Goal: Complete application form

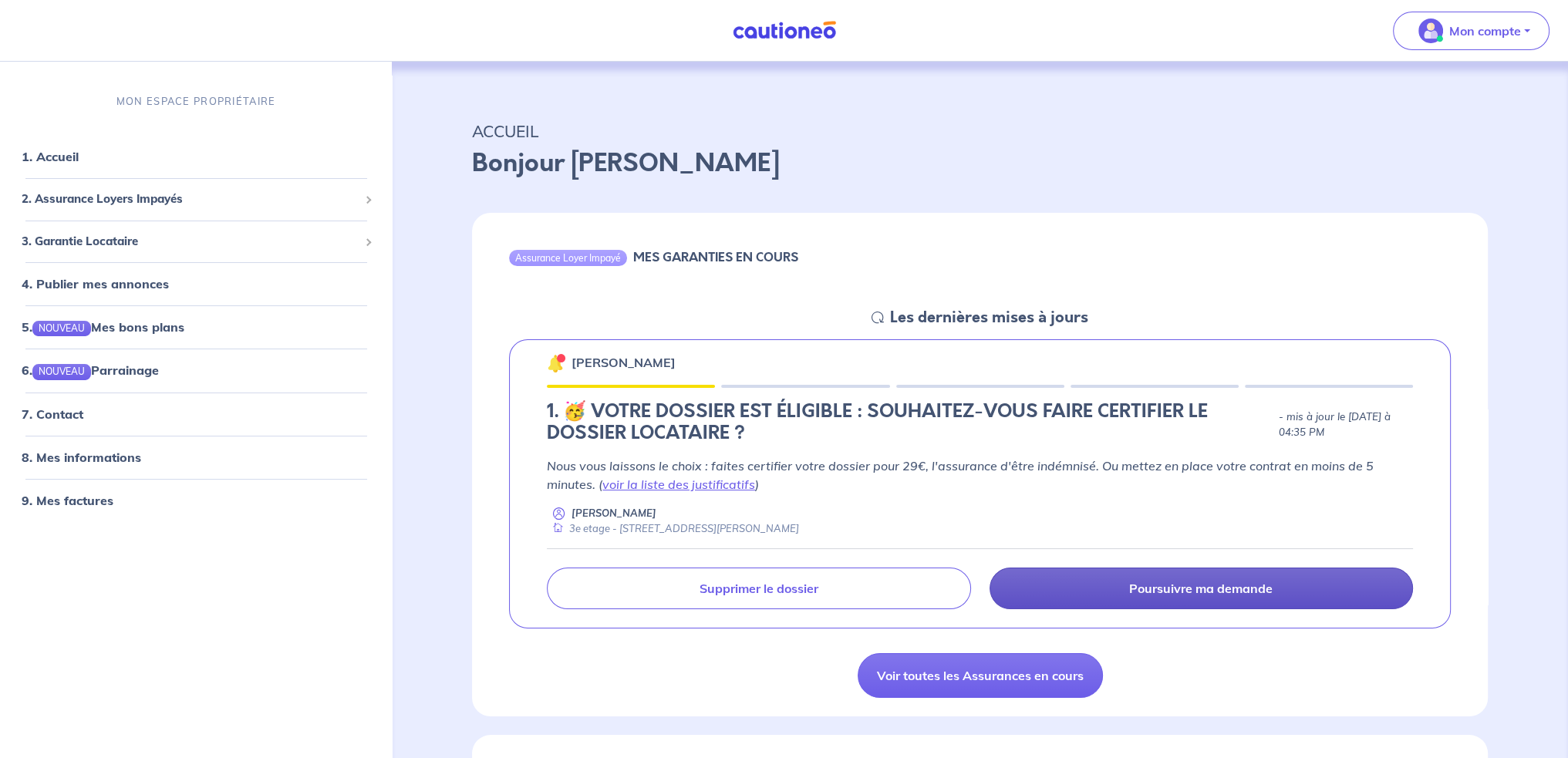
click at [1254, 581] on p "Poursuivre ma demande" at bounding box center [1200, 587] width 143 height 16
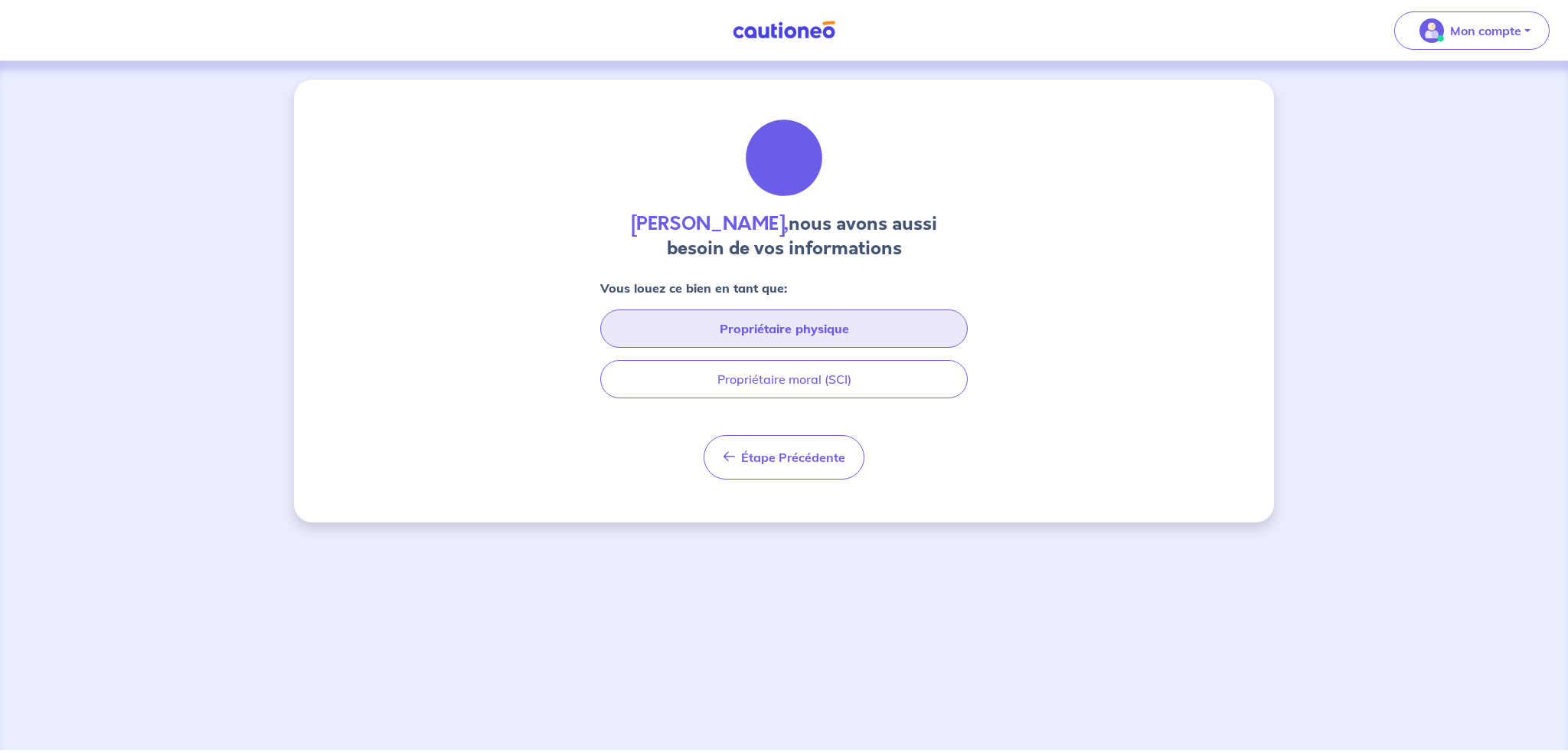
click at [781, 323] on button "Propriétaire physique" at bounding box center [784, 328] width 368 height 38
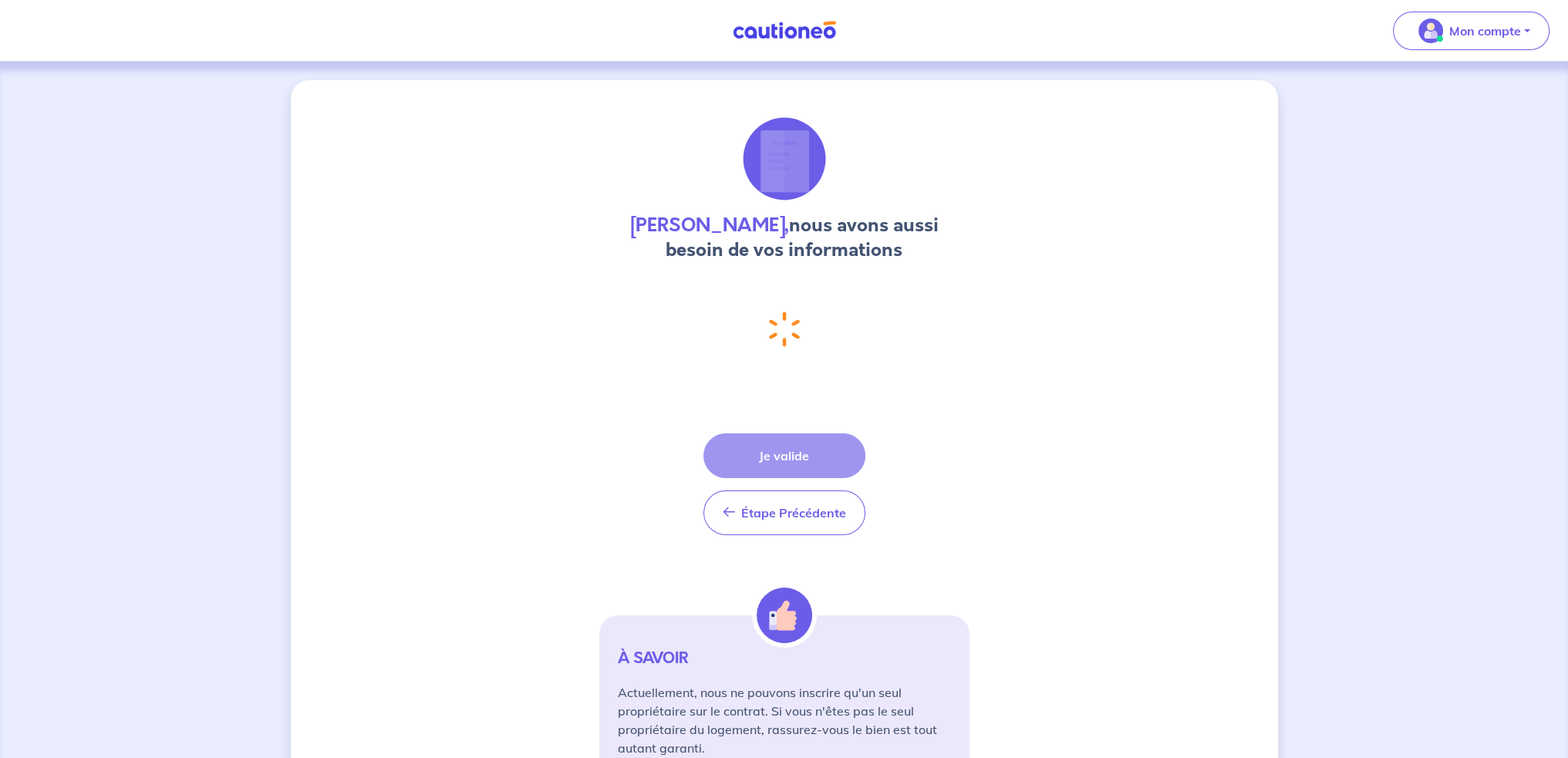
select select "FR"
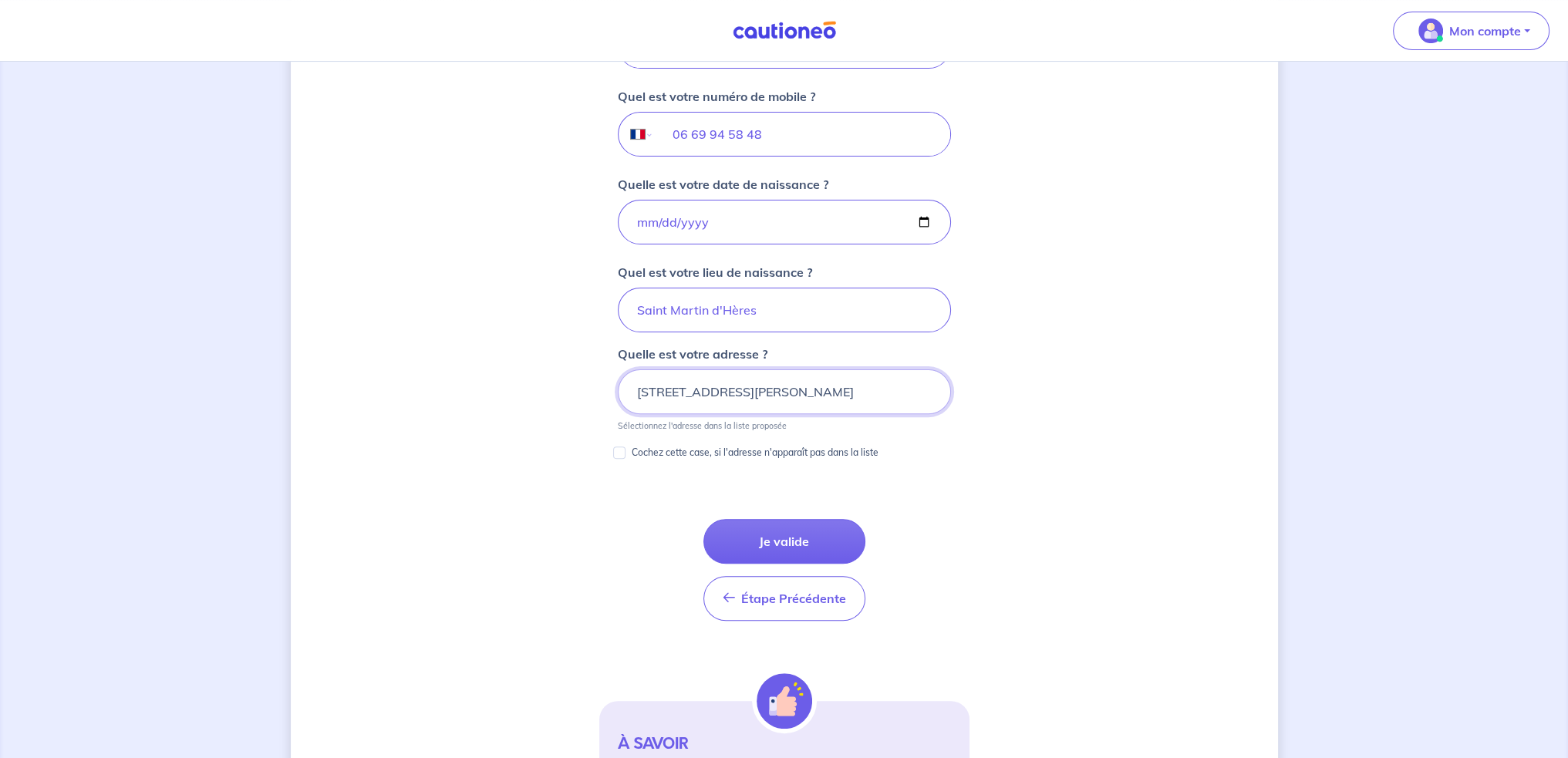
scroll to position [610, 0]
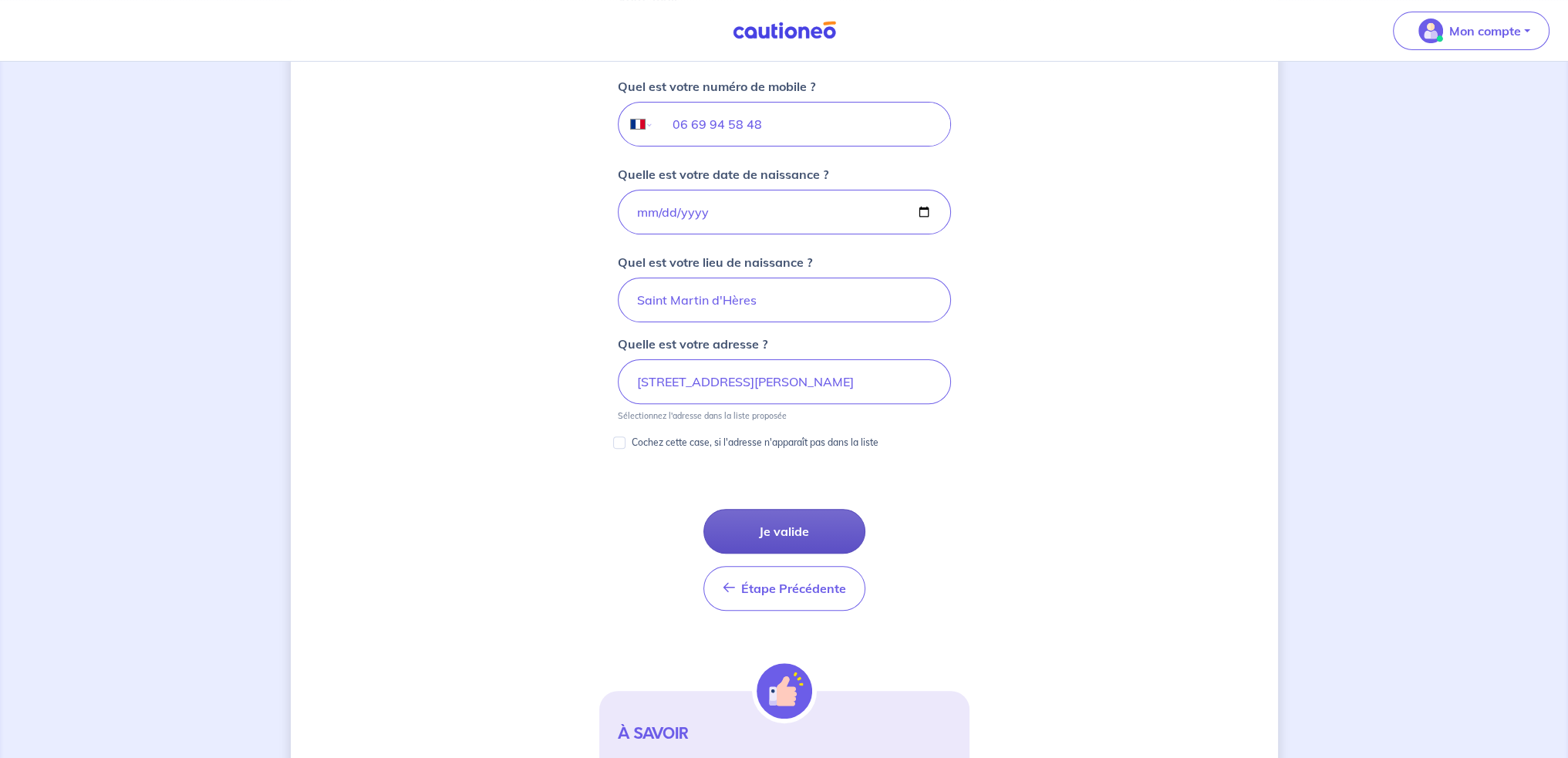
click at [821, 531] on button "Je valide" at bounding box center [784, 531] width 162 height 45
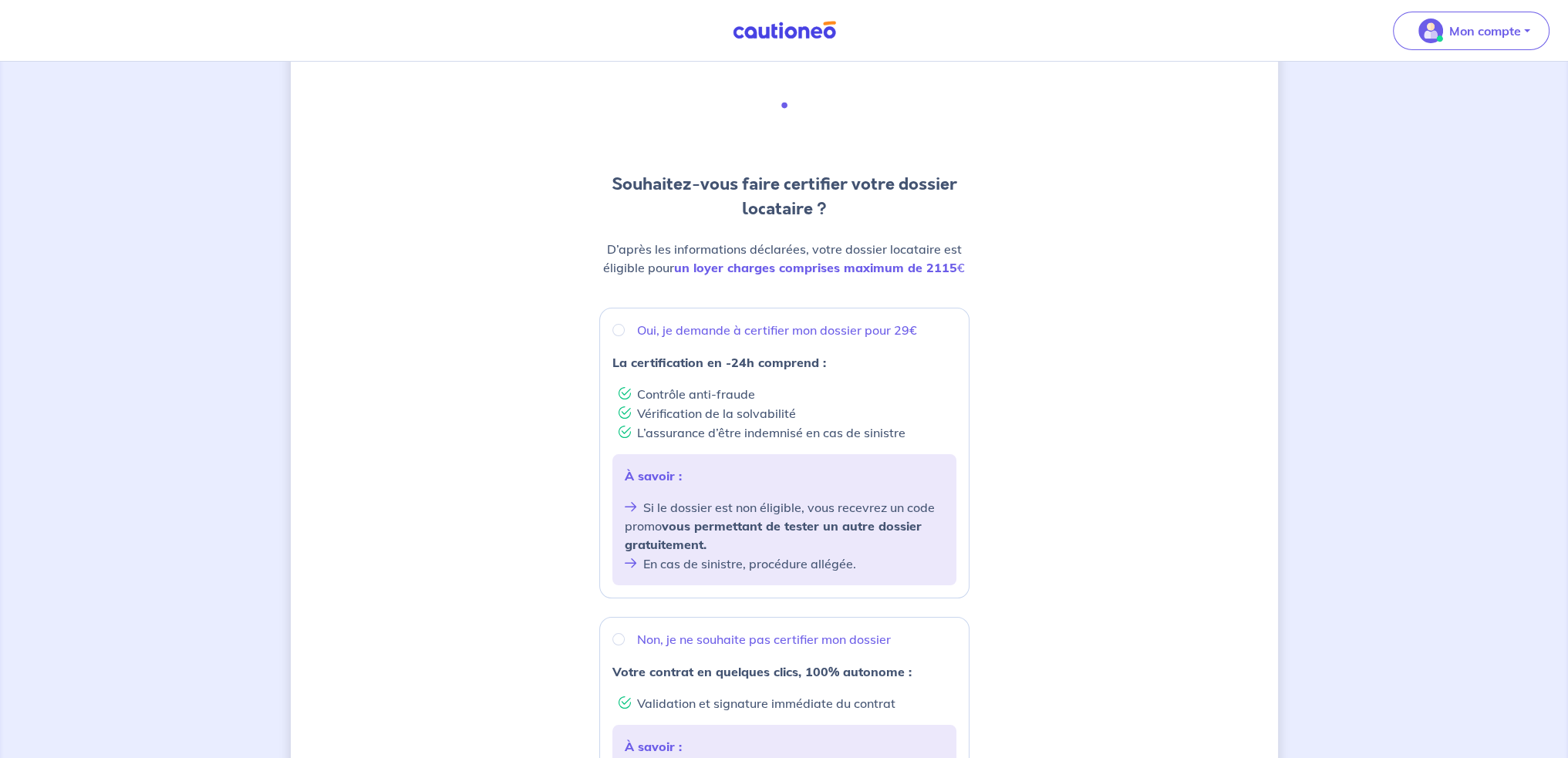
scroll to position [78, 0]
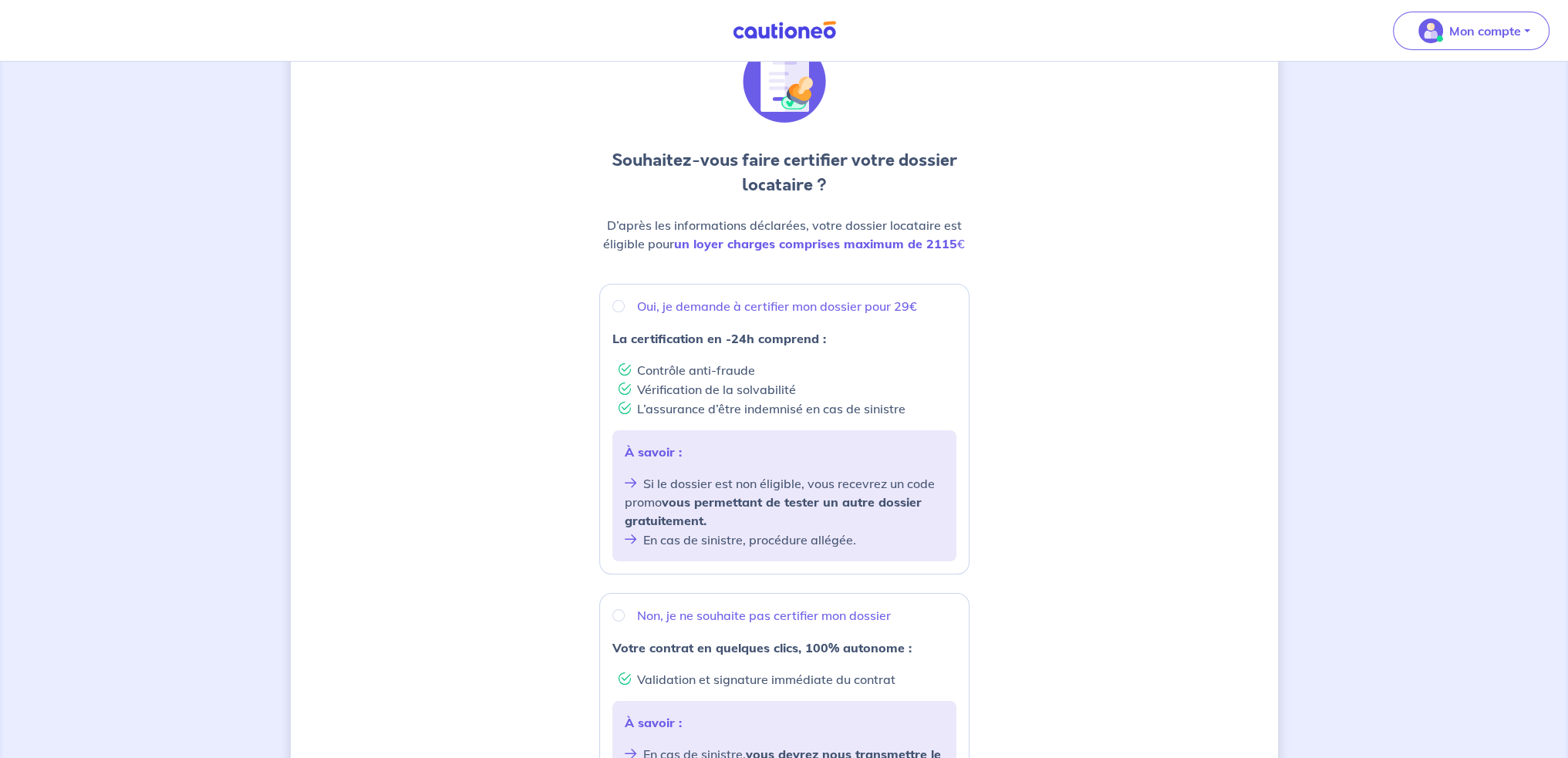
click at [810, 620] on p "Non, je ne souhaite pas certifier mon dossier" at bounding box center [764, 615] width 254 height 18
click at [625, 620] on input "Non, je ne souhaite pas certifier mon dossier" at bounding box center [619, 616] width 13 height 13
radio input "true"
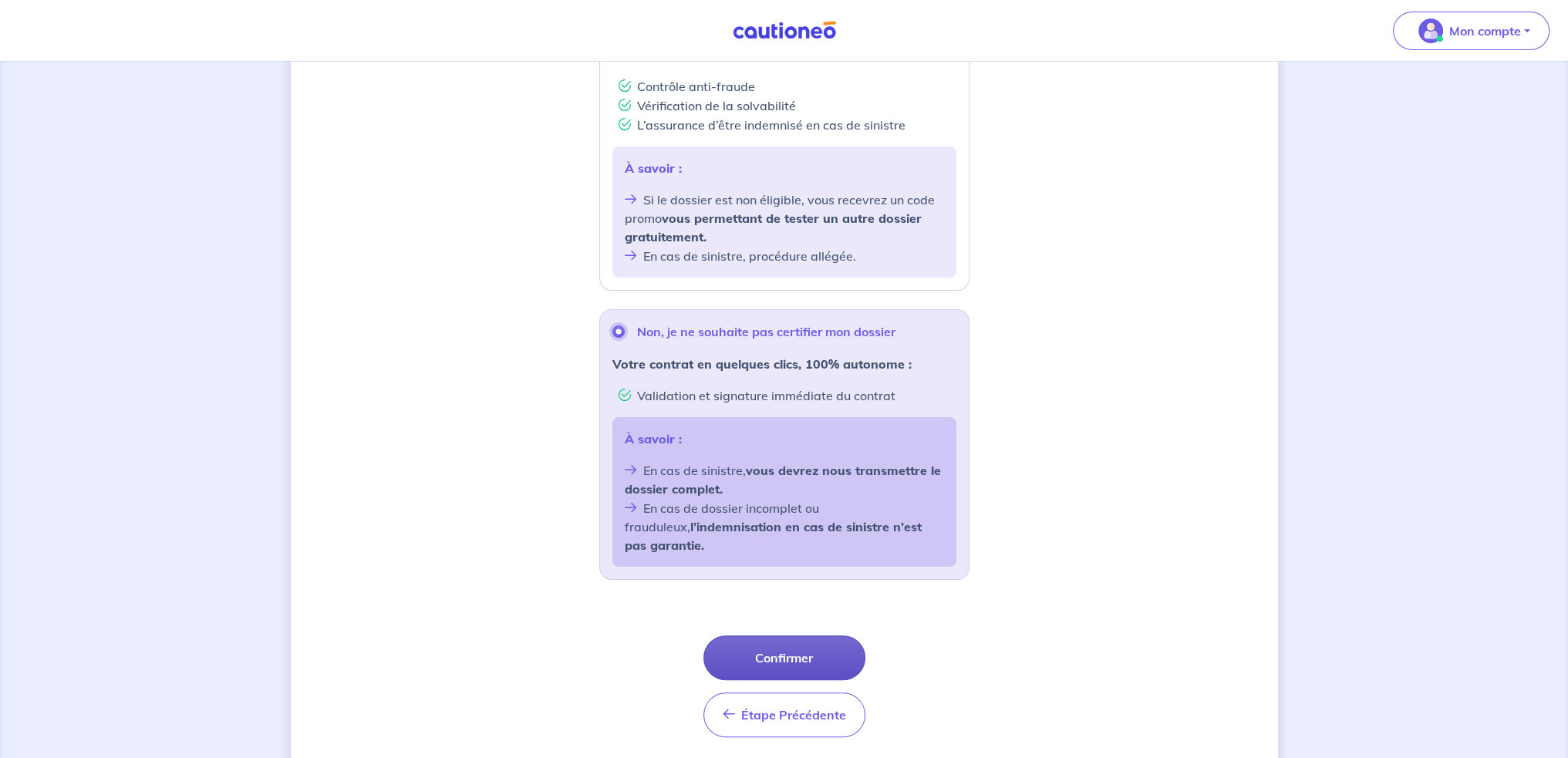
scroll to position [386, 0]
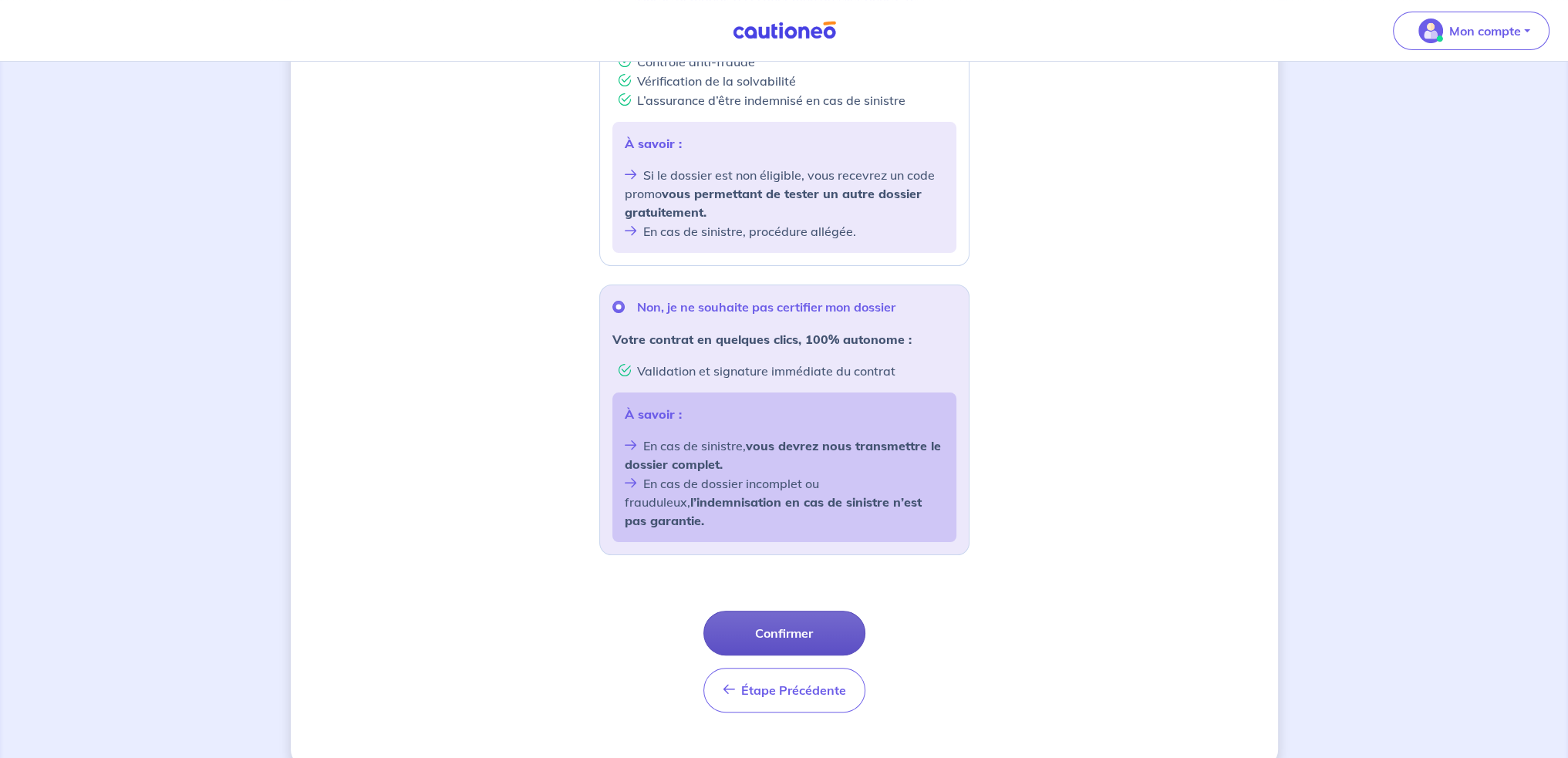
click at [831, 613] on button "Confirmer" at bounding box center [784, 632] width 162 height 45
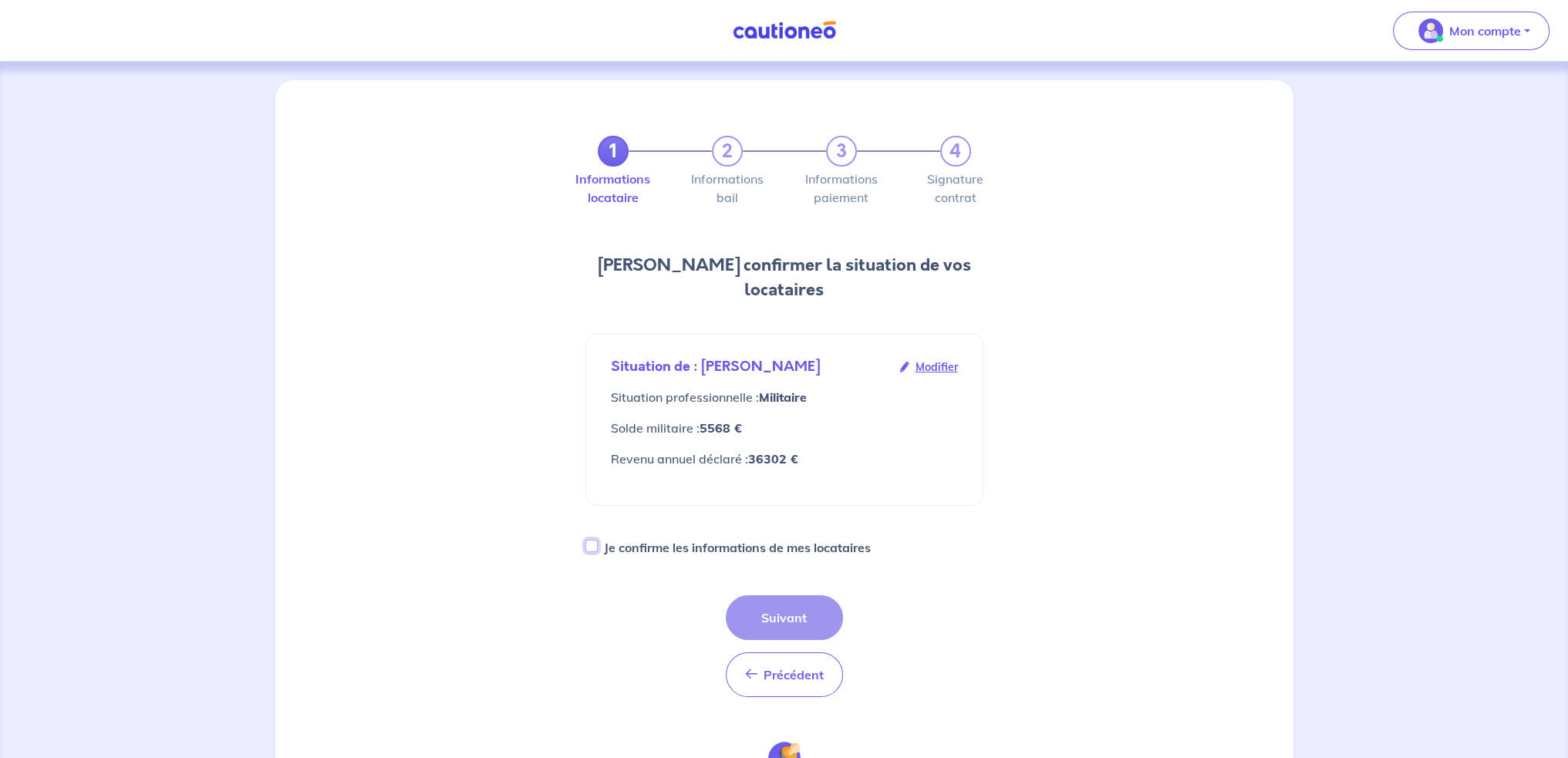
click at [595, 540] on input "Je confirme les informations de mes locataires" at bounding box center [591, 546] width 13 height 13
checkbox input "true"
click at [800, 597] on button "Suivant" at bounding box center [784, 617] width 117 height 45
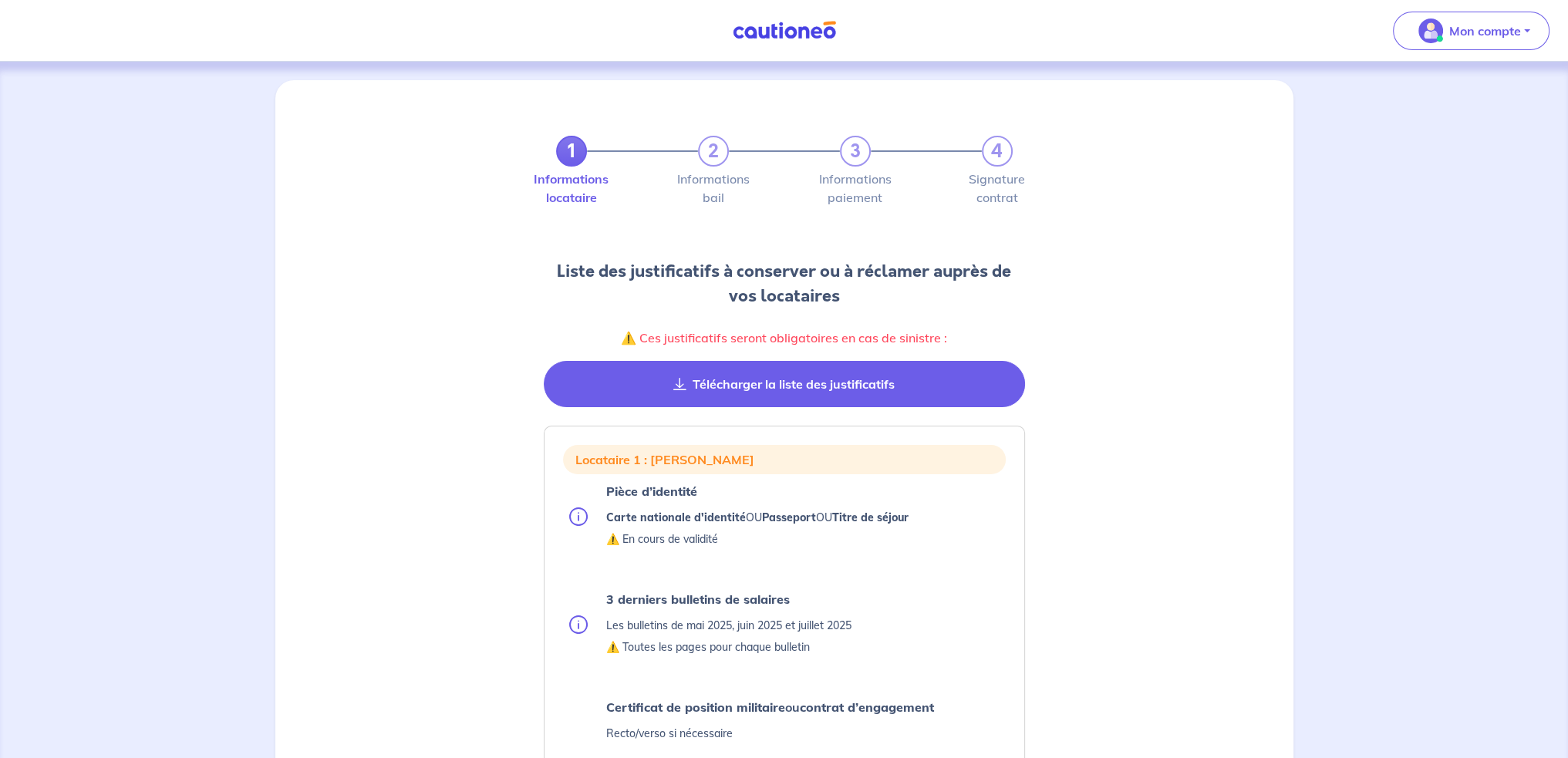
click at [818, 381] on button "Télécharger la liste des justificatifs" at bounding box center [784, 384] width 481 height 47
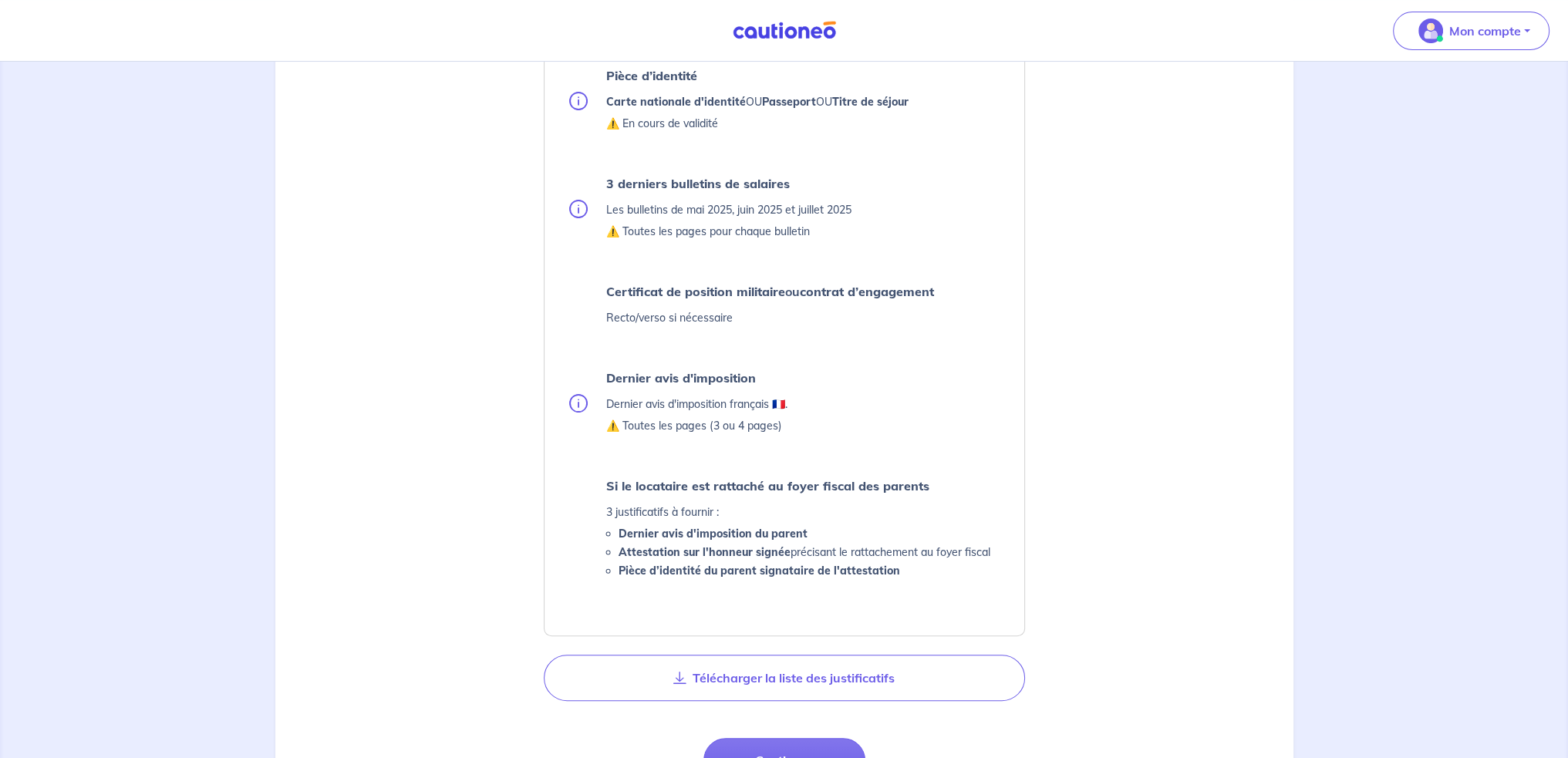
scroll to position [462, 0]
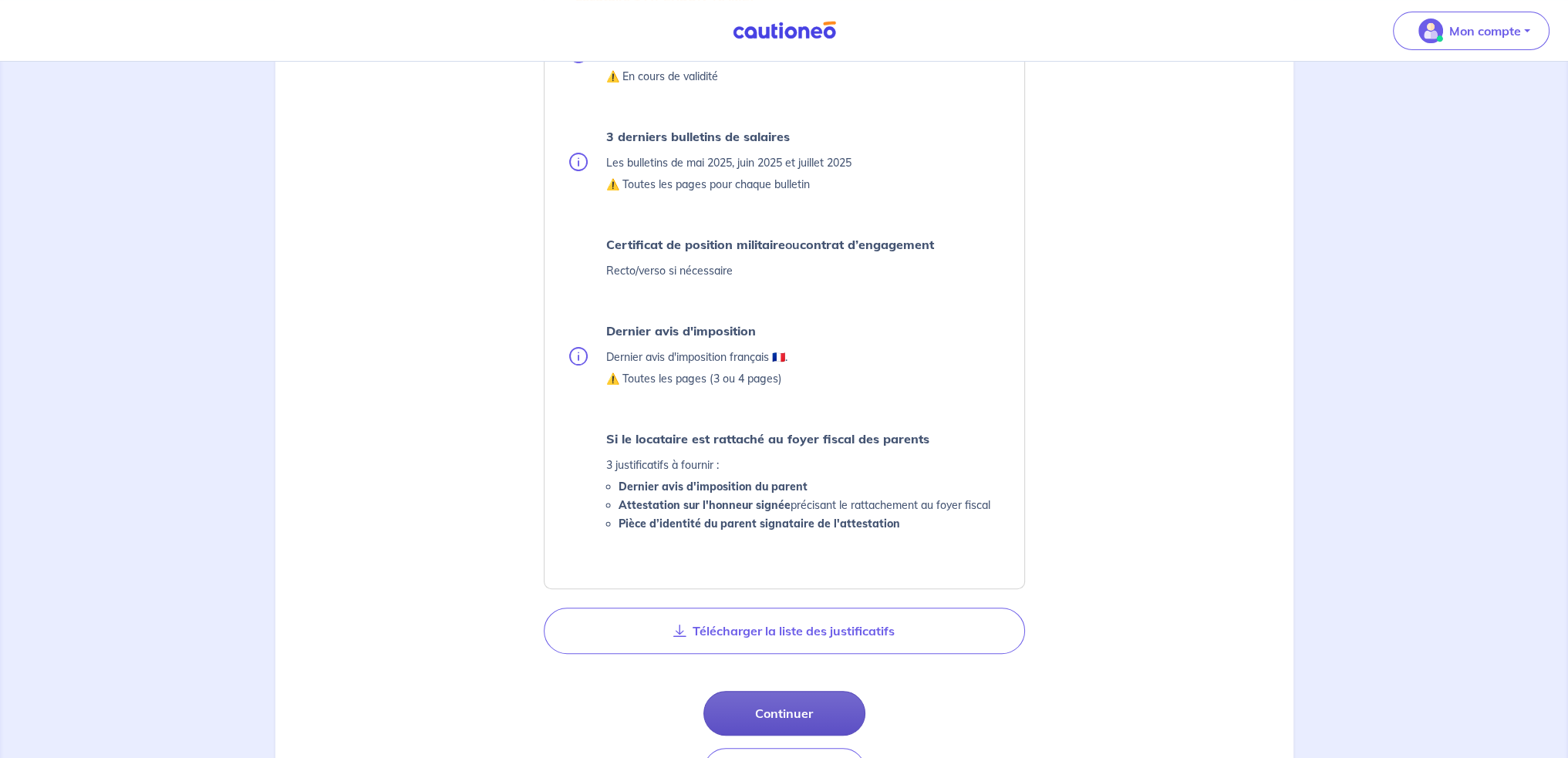
click at [813, 722] on button "Continuer" at bounding box center [784, 712] width 162 height 45
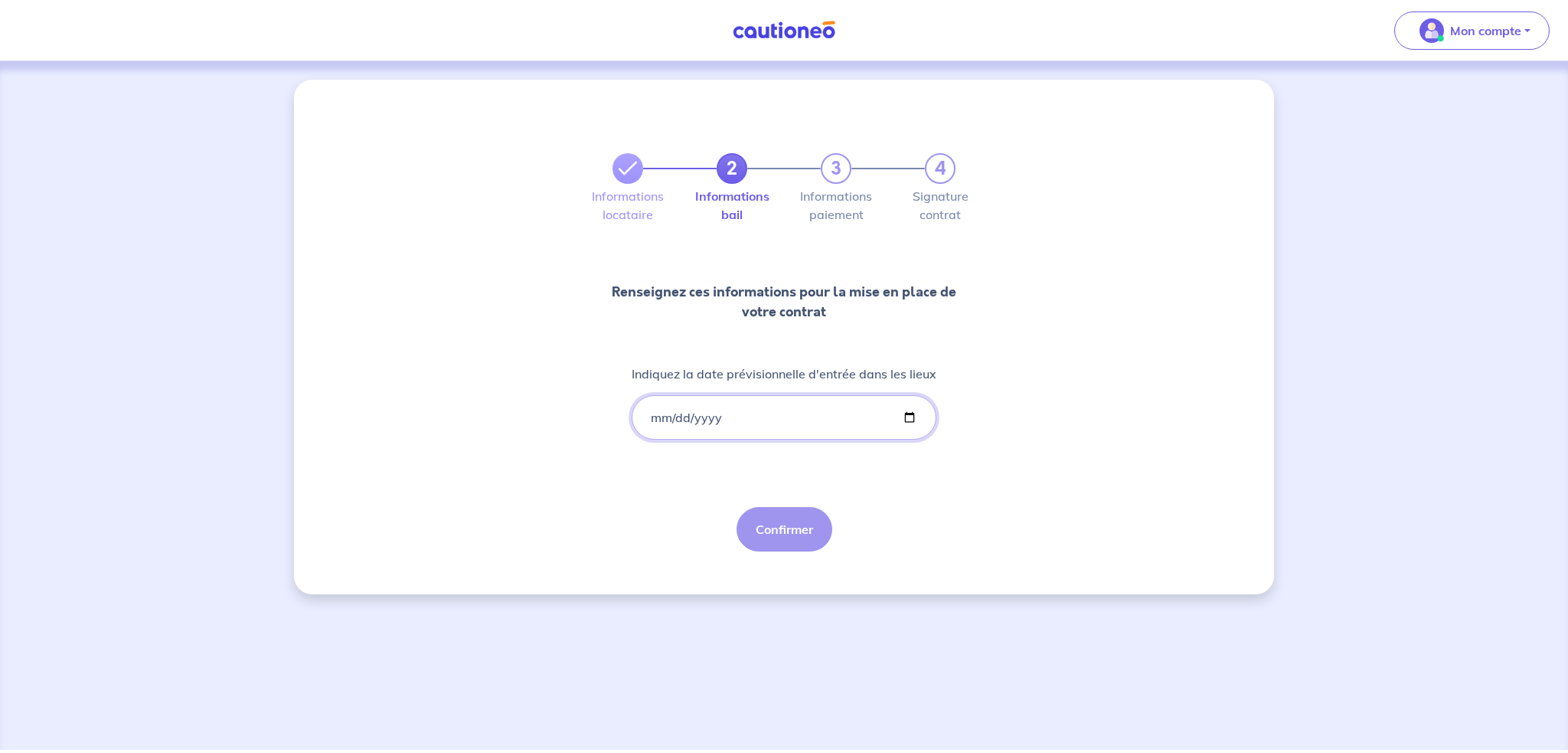
click at [669, 415] on input "Indiquez la date prévisionnelle d'entrée dans les lieux" at bounding box center [784, 417] width 304 height 44
click at [909, 410] on input "Indiquez la date prévisionnelle d'entrée dans les lieux" at bounding box center [784, 417] width 304 height 44
type input "[DATE]"
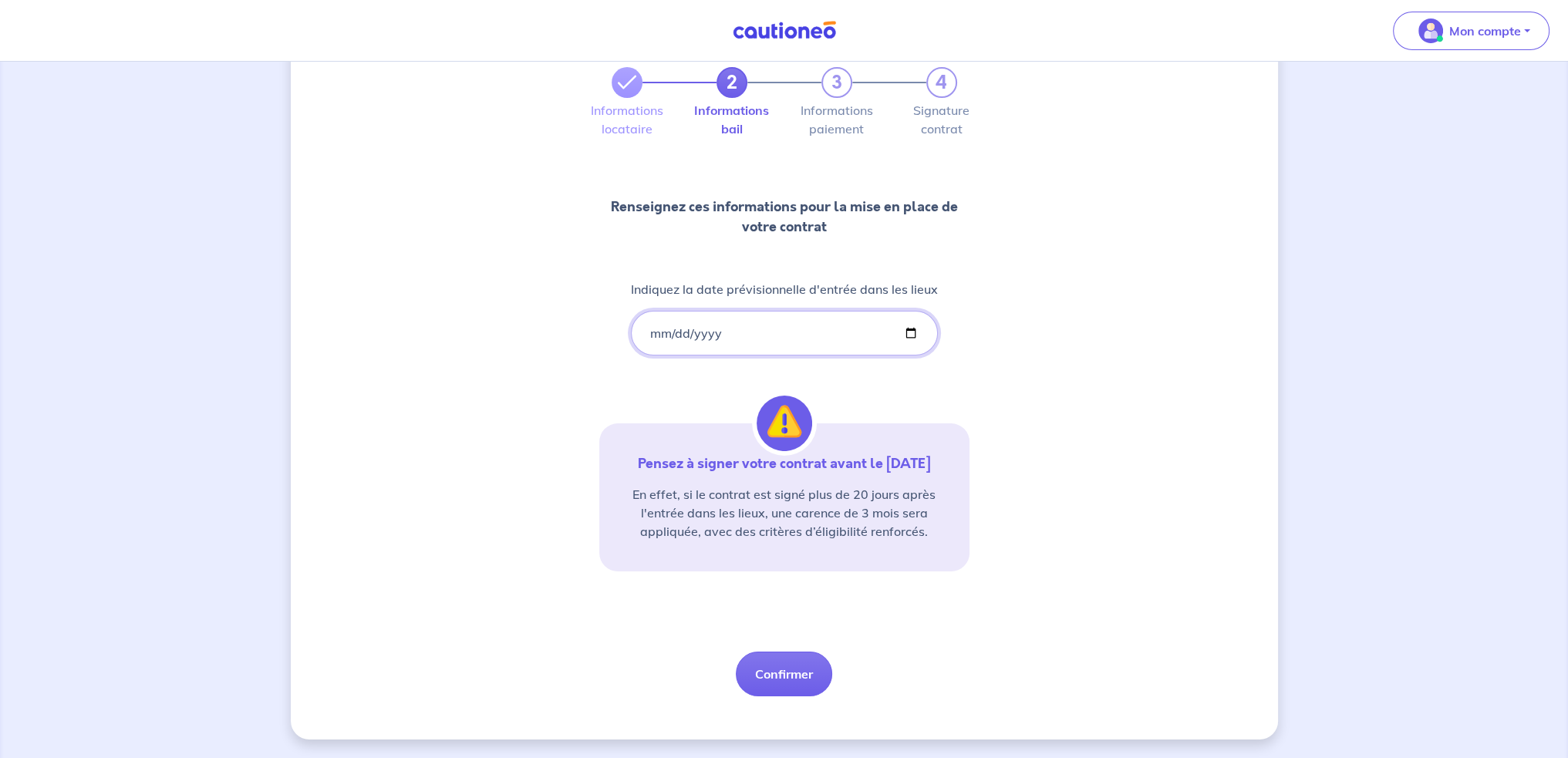
scroll to position [105, 0]
click at [790, 666] on button "Confirmer" at bounding box center [784, 673] width 97 height 45
select select "FR"
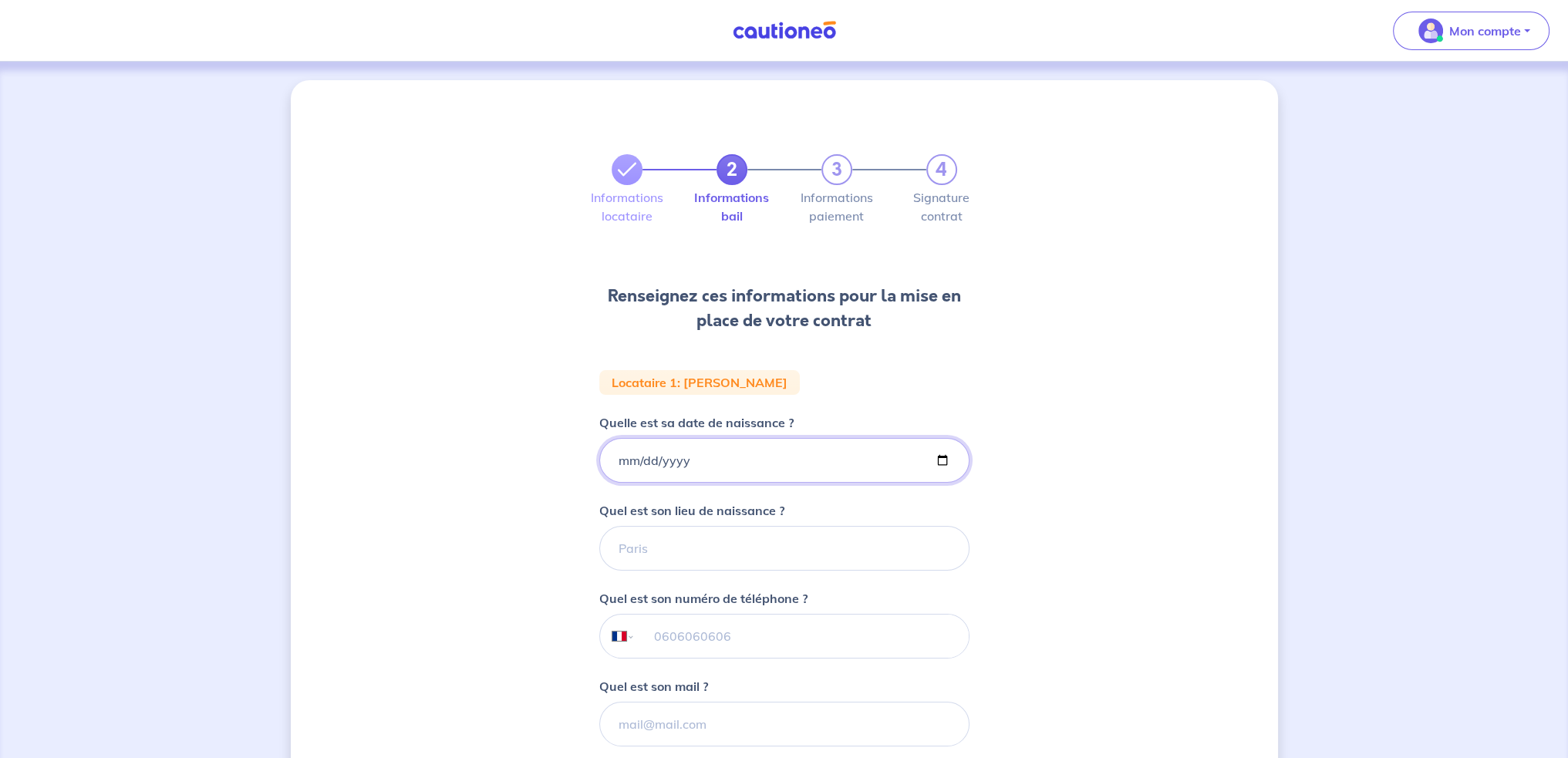
click at [826, 468] on input "Quelle est sa date de naissance ?" at bounding box center [785, 460] width 371 height 45
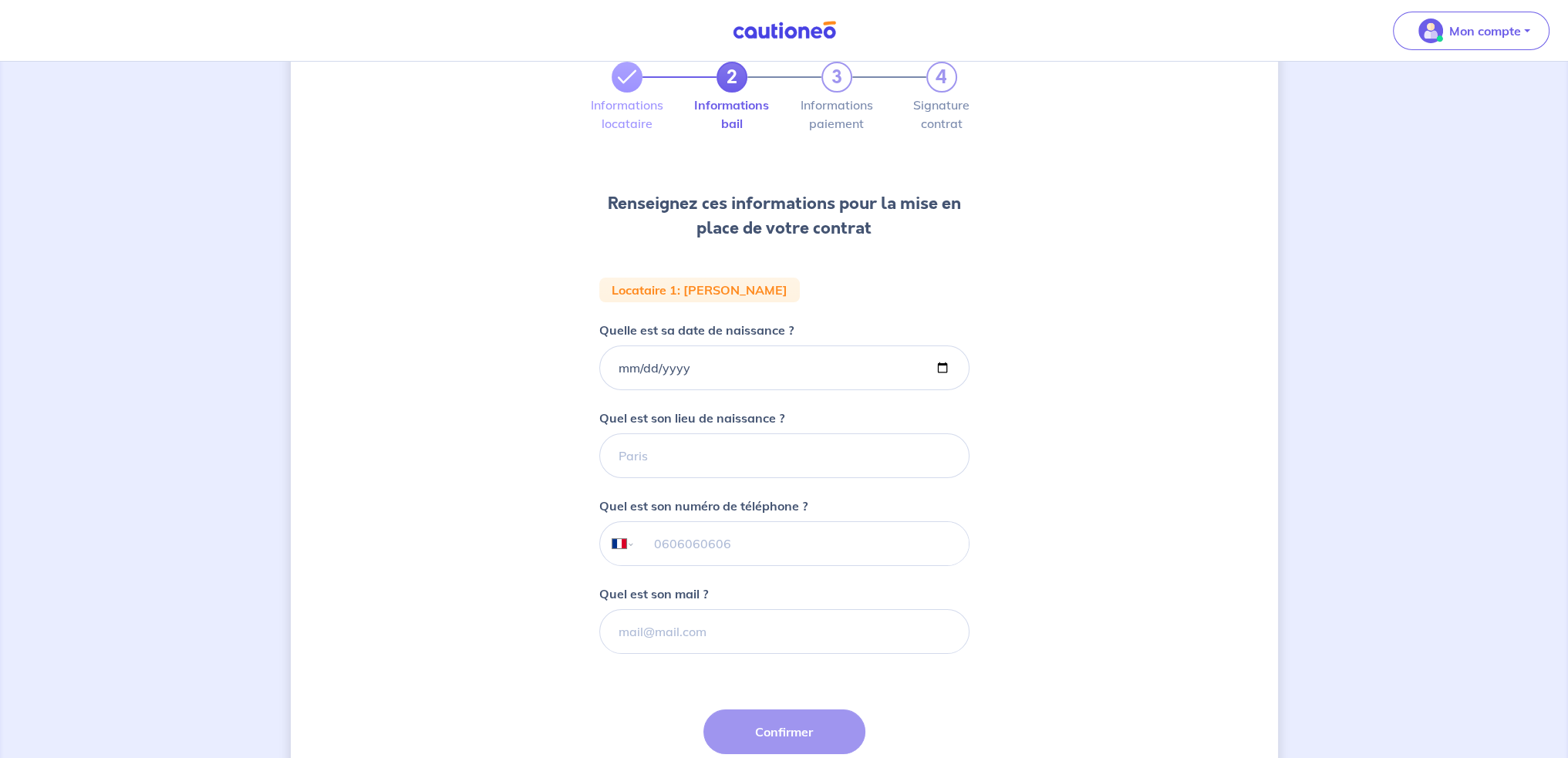
scroll to position [217, 0]
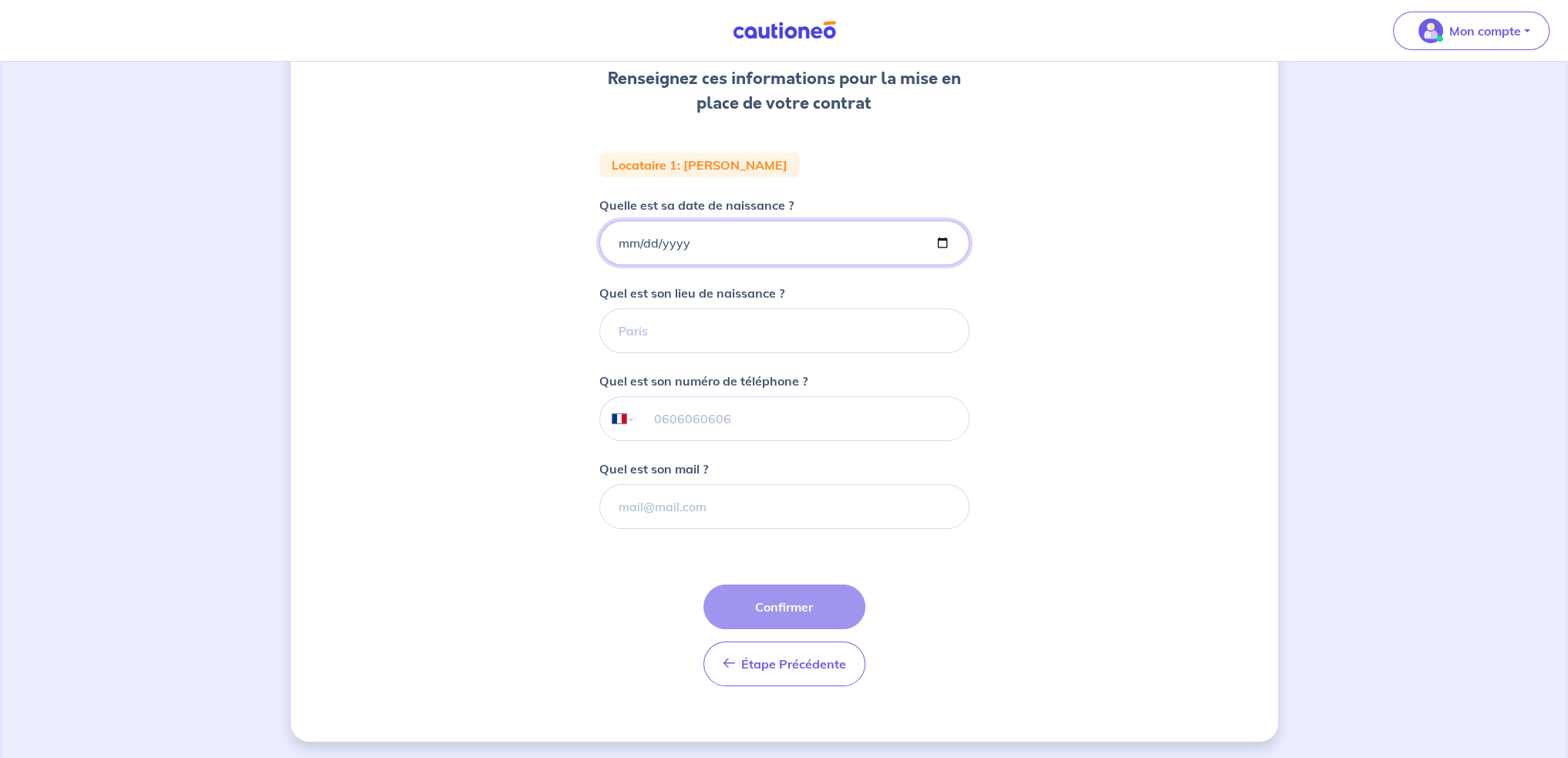
click at [730, 236] on input "Quelle est sa date de naissance ?" at bounding box center [785, 243] width 371 height 45
